Goal: Obtain resource: Obtain resource

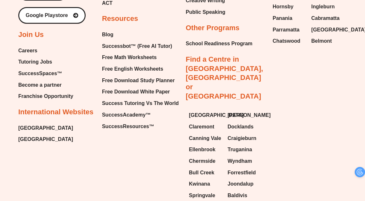
scroll to position [2660, 0]
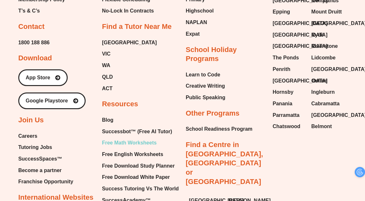
click at [132, 138] on span "Free Math Worksheets" at bounding box center [129, 143] width 55 height 10
click at [135, 138] on span "Free Math Worksheets" at bounding box center [129, 143] width 55 height 10
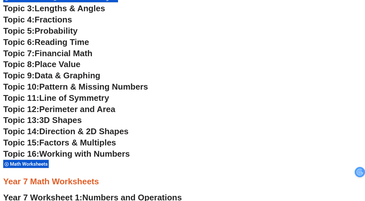
scroll to position [1478, 0]
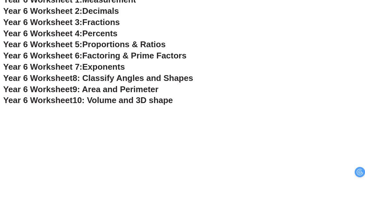
click at [118, 102] on span "10: Volume and 3D shape" at bounding box center [122, 100] width 100 height 10
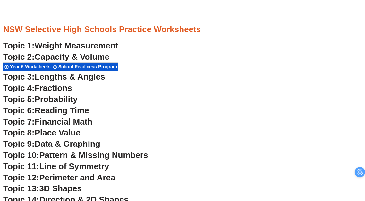
scroll to position [1666, 0]
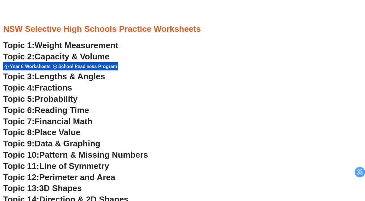
click at [67, 54] on span "Capacity & Volume" at bounding box center [72, 57] width 75 height 10
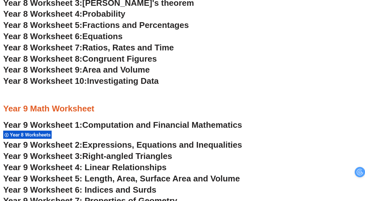
scroll to position [2105, 0]
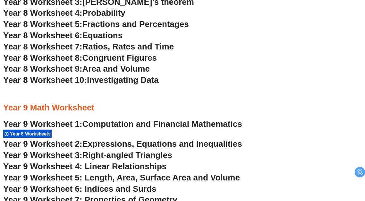
click at [106, 69] on span "Area and Volume" at bounding box center [115, 69] width 67 height 10
